Goal: Navigation & Orientation: Find specific page/section

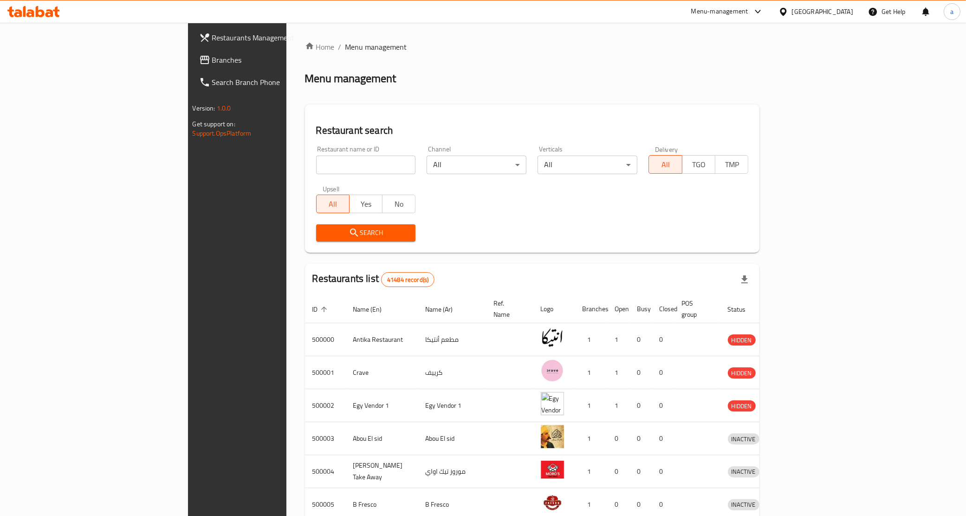
click at [792, 10] on div at bounding box center [785, 12] width 13 height 10
click at [756, 243] on div "[GEOGRAPHIC_DATA]" at bounding box center [752, 243] width 61 height 10
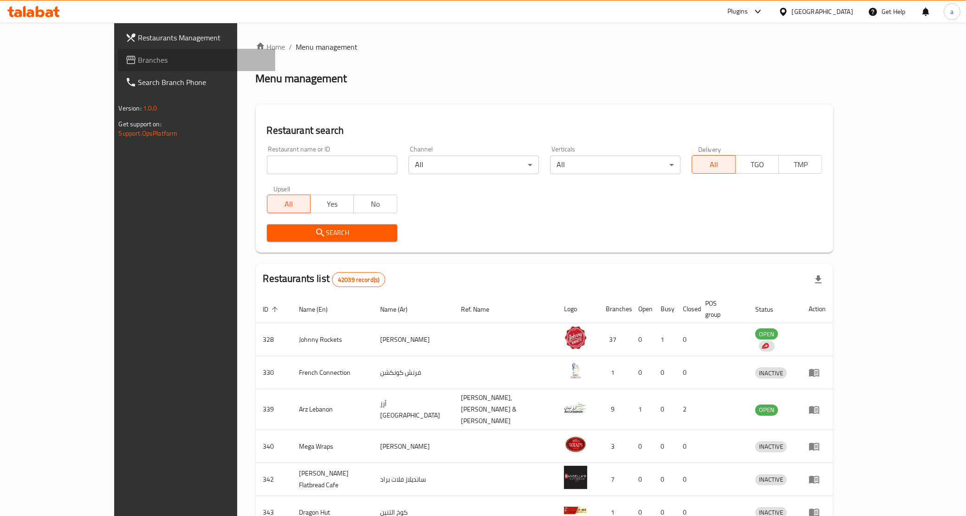
click at [138, 61] on span "Branches" at bounding box center [203, 59] width 130 height 11
